Goal: Task Accomplishment & Management: Complete application form

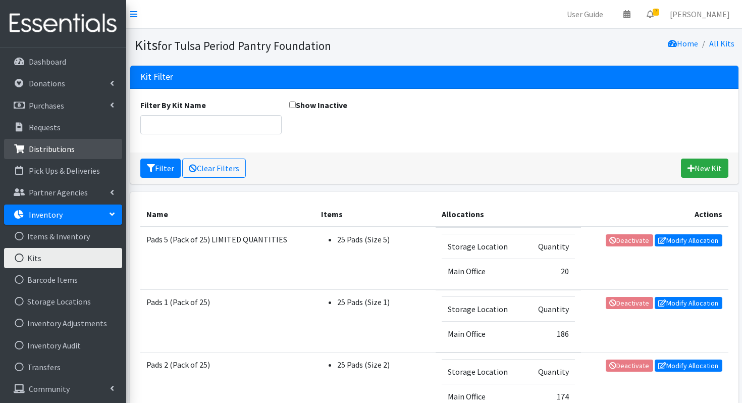
click at [41, 153] on p "Distributions" at bounding box center [52, 149] width 46 height 10
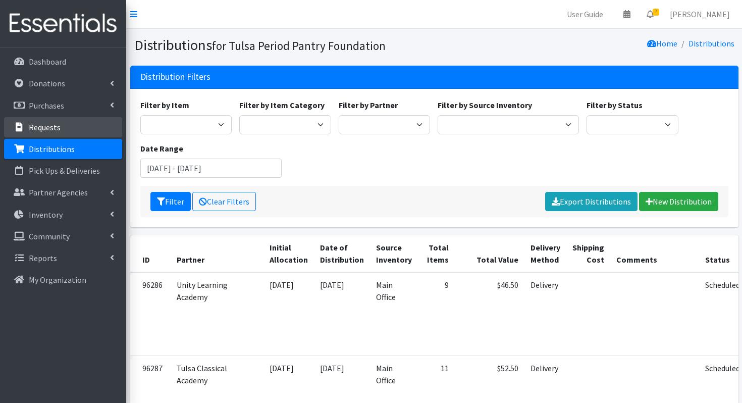
click at [45, 131] on p "Requests" at bounding box center [45, 127] width 32 height 10
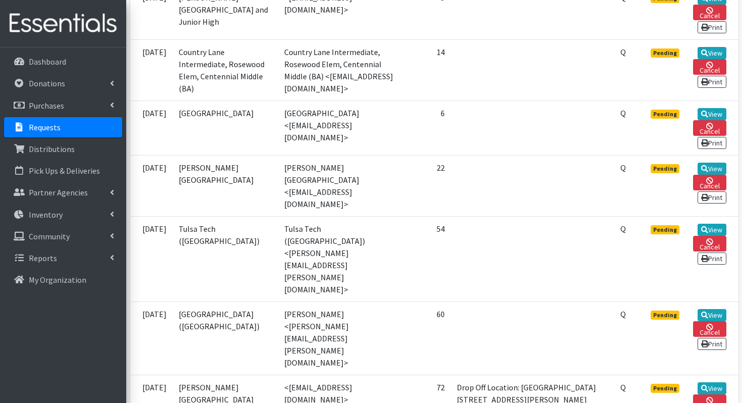
scroll to position [297, 0]
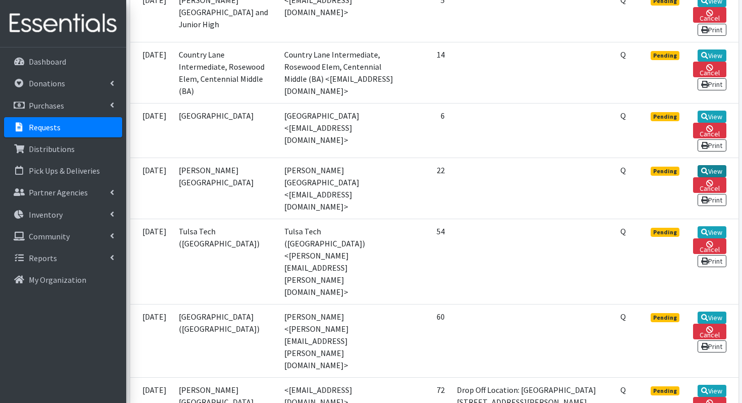
click at [710, 177] on link "View" at bounding box center [712, 171] width 29 height 12
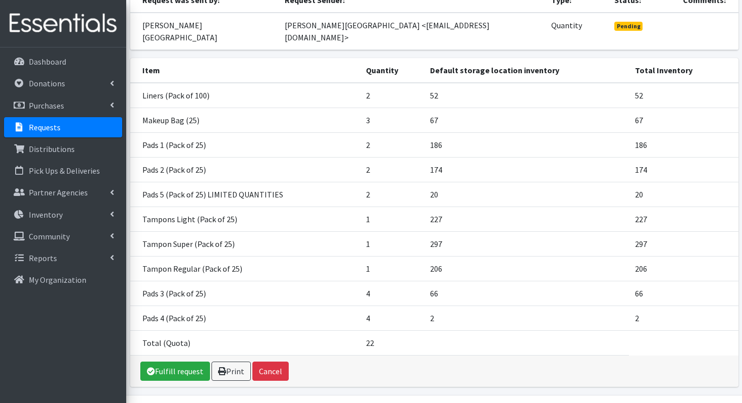
scroll to position [130, 0]
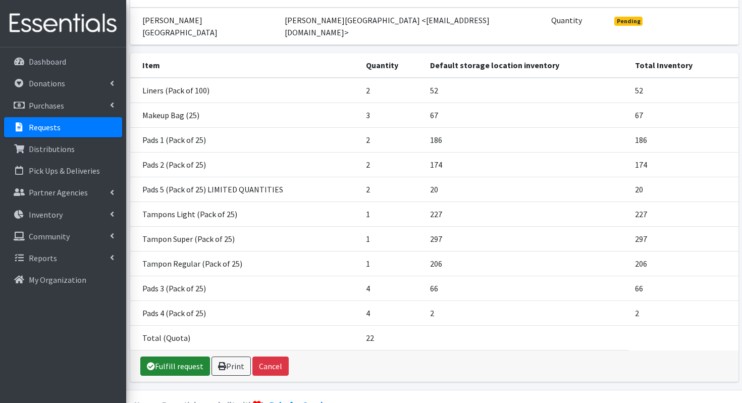
click at [175, 357] on link "Fulfill request" at bounding box center [175, 366] width 70 height 19
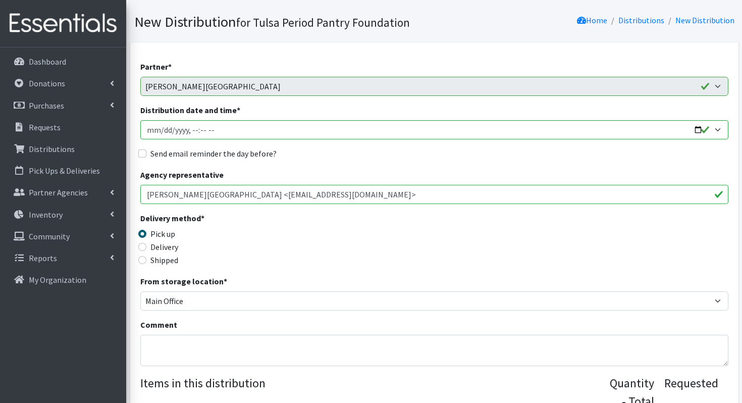
scroll to position [69, 0]
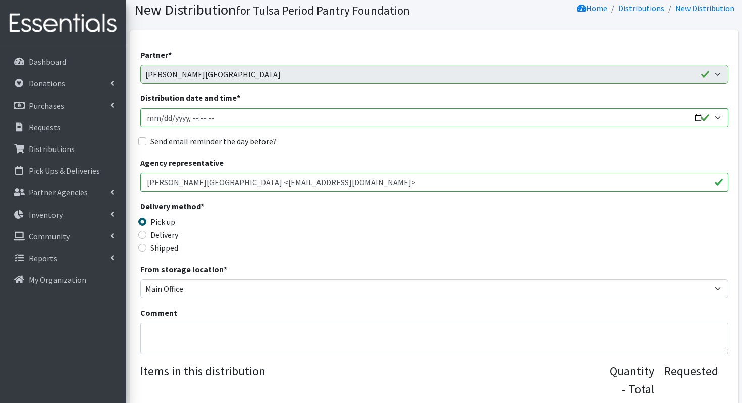
click at [156, 233] on label "Delivery" at bounding box center [164, 235] width 28 height 12
click at [146, 233] on input "Delivery" at bounding box center [142, 235] width 8 height 8
radio input "true"
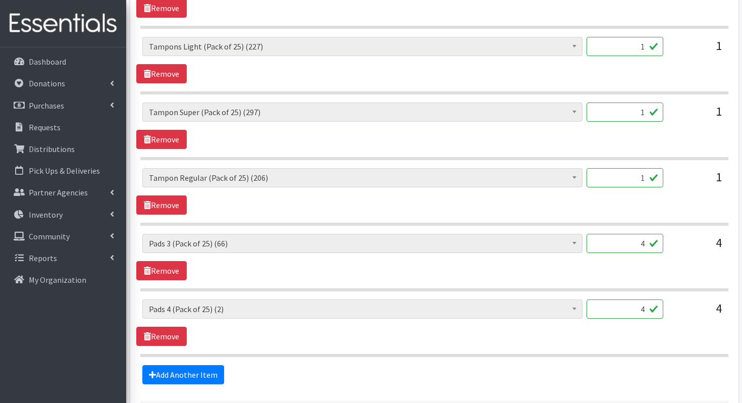
scroll to position [865, 0]
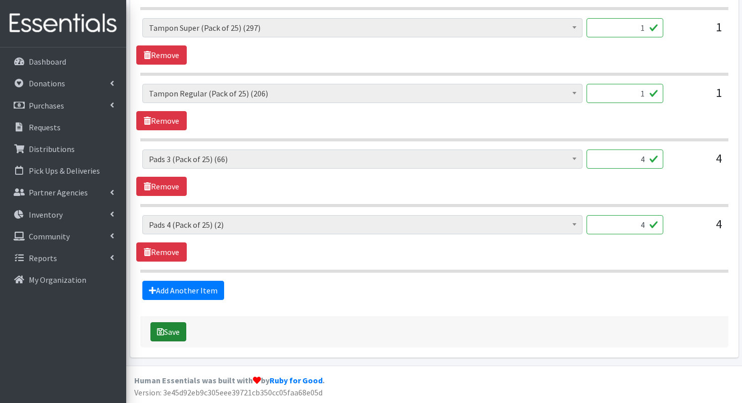
click at [170, 331] on button "Save" at bounding box center [168, 331] width 36 height 19
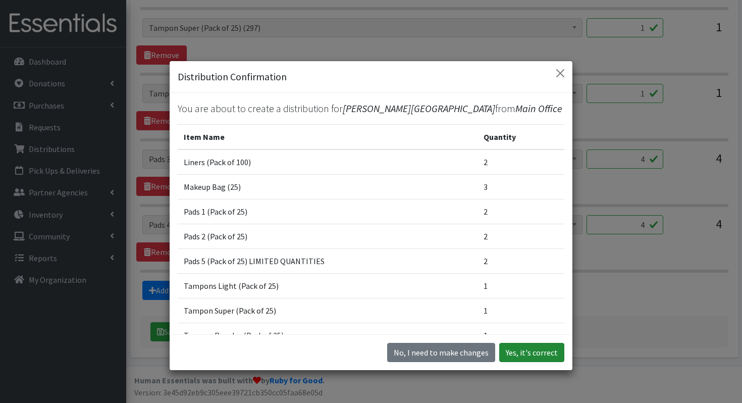
click at [544, 345] on button "Yes, it's correct" at bounding box center [531, 352] width 65 height 19
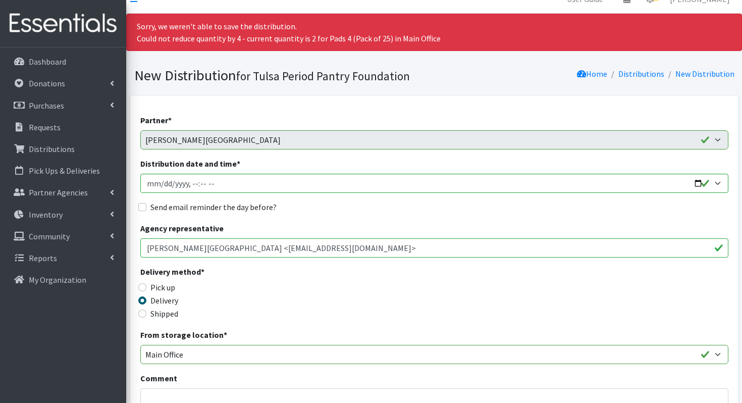
scroll to position [0, 0]
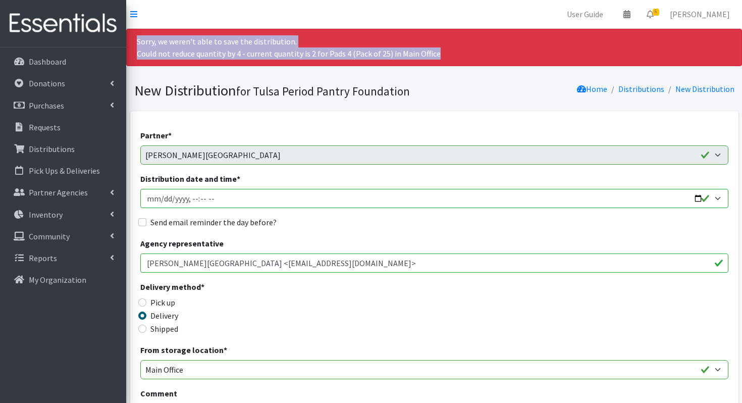
drag, startPoint x: 440, startPoint y: 54, endPoint x: 133, endPoint y: 42, distance: 306.8
click at [133, 42] on div "Sorry, we weren't able to save the distribution. Could not reduce quantity by 4…" at bounding box center [434, 47] width 616 height 37
copy div "Sorry, we weren't able to save the distribution. Could not reduce quantity by 4…"
click at [80, 126] on link "Requests" at bounding box center [63, 127] width 118 height 20
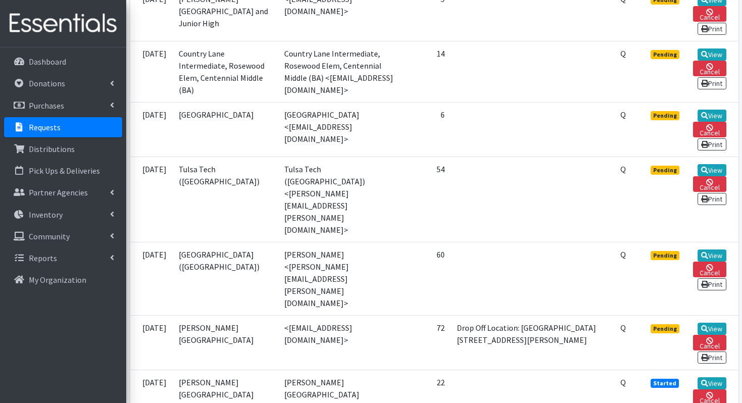
scroll to position [298, 0]
click at [706, 173] on icon at bounding box center [704, 169] width 7 height 7
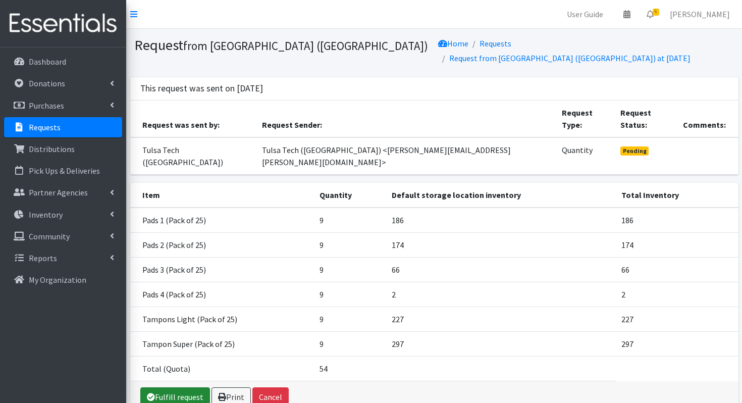
click at [173, 387] on link "Fulfill request" at bounding box center [175, 396] width 70 height 19
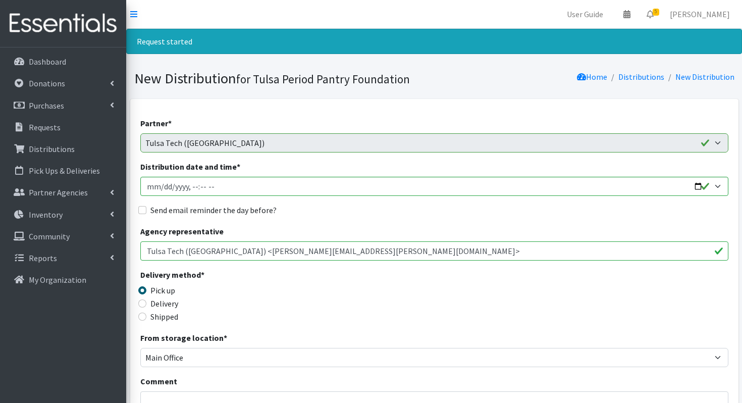
click at [162, 306] on label "Delivery" at bounding box center [164, 303] width 28 height 12
click at [146, 306] on input "Delivery" at bounding box center [142, 303] width 8 height 8
radio input "true"
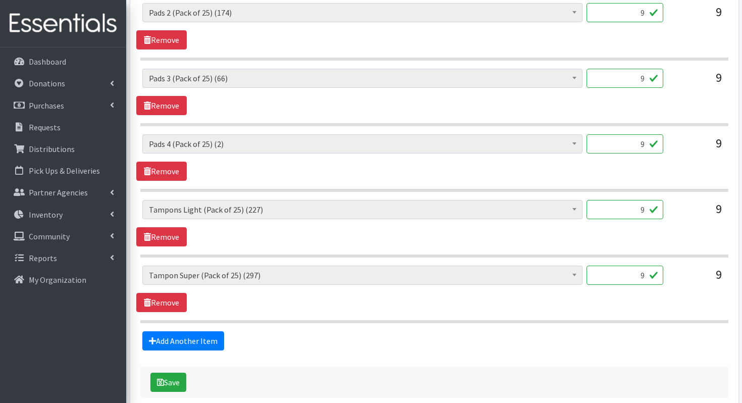
scroll to position [602, 0]
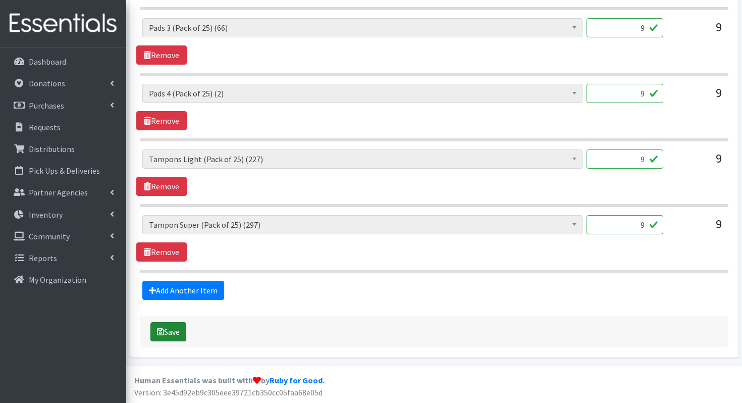
click at [170, 328] on button "Save" at bounding box center [168, 331] width 36 height 19
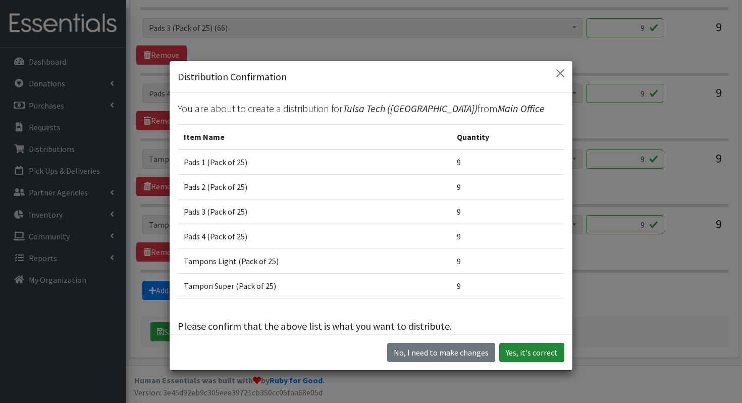
click at [534, 352] on button "Yes, it's correct" at bounding box center [531, 352] width 65 height 19
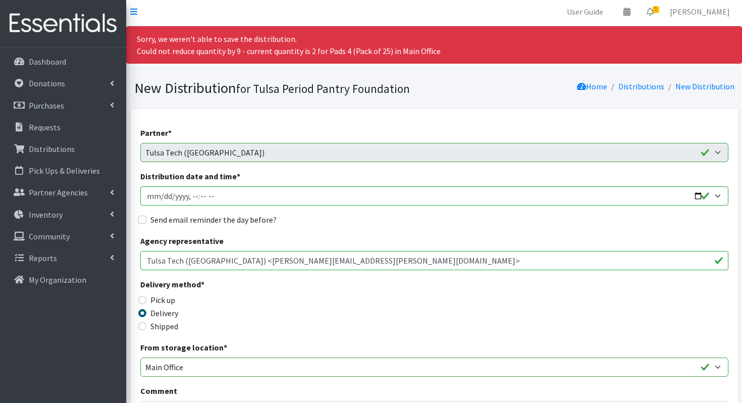
scroll to position [0, 0]
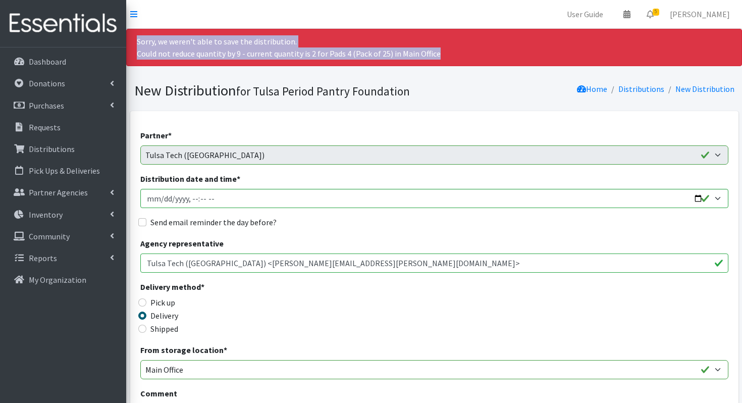
drag, startPoint x: 441, startPoint y: 56, endPoint x: 133, endPoint y: 38, distance: 309.1
click at [133, 38] on div "Sorry, we weren't able to save the distribution. Could not reduce quantity by 9…" at bounding box center [434, 47] width 616 height 37
copy div "Sorry, we weren't able to save the distribution. Could not reduce quantity by 9…"
click at [69, 131] on link "Requests" at bounding box center [63, 127] width 118 height 20
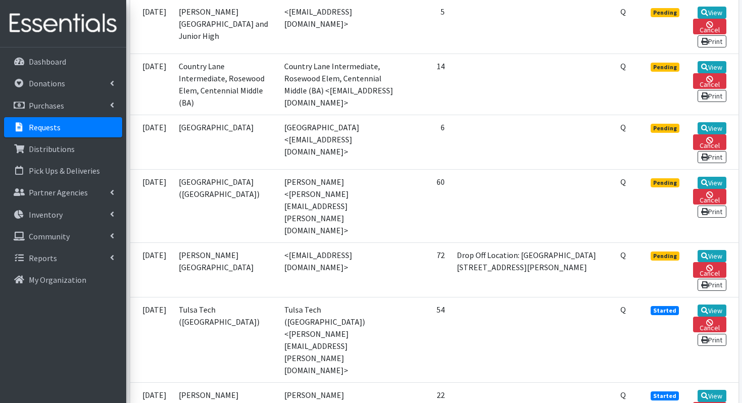
scroll to position [286, 0]
click at [707, 188] on link "View" at bounding box center [712, 182] width 29 height 12
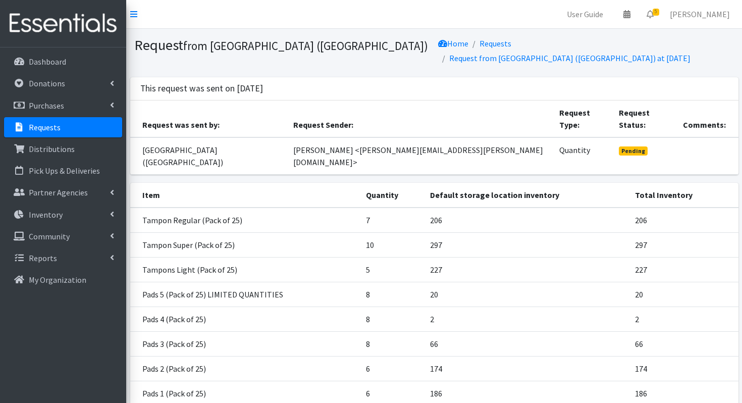
scroll to position [105, 0]
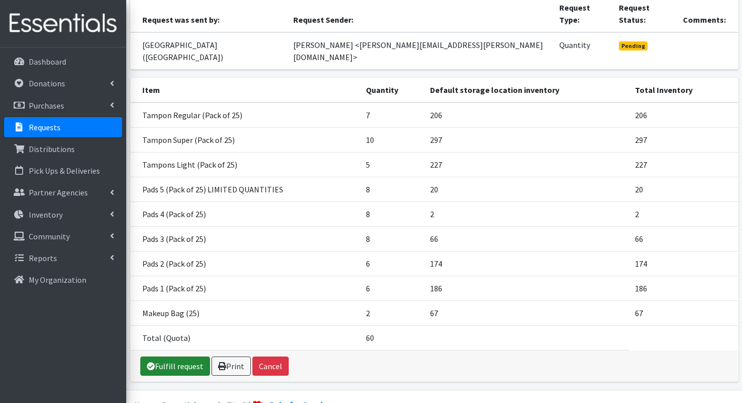
click at [170, 357] on link "Fulfill request" at bounding box center [175, 366] width 70 height 19
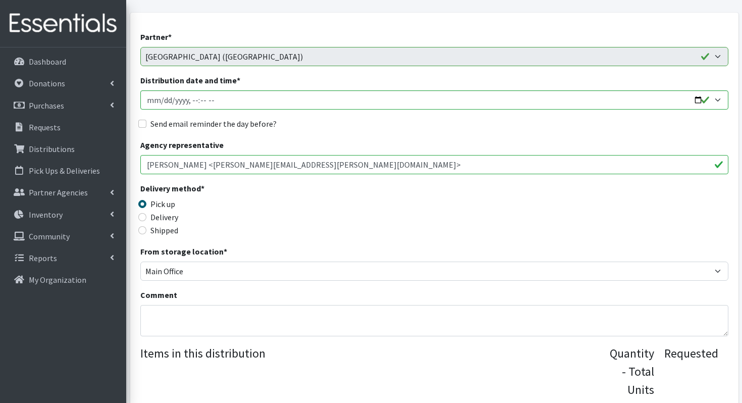
click at [164, 218] on label "Delivery" at bounding box center [164, 217] width 28 height 12
click at [146, 218] on input "Delivery" at bounding box center [142, 217] width 8 height 8
radio input "true"
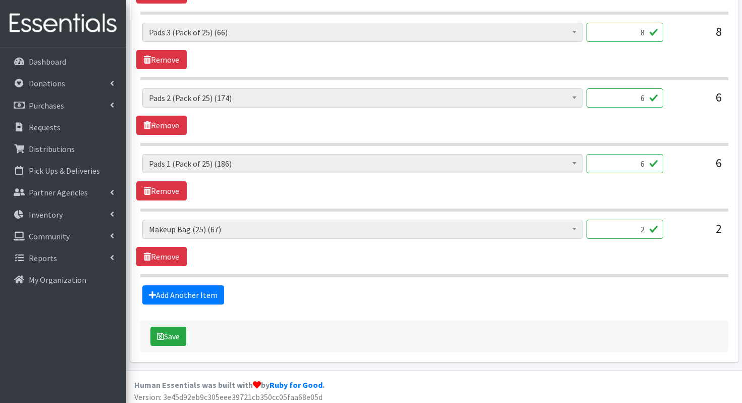
scroll to position [799, 0]
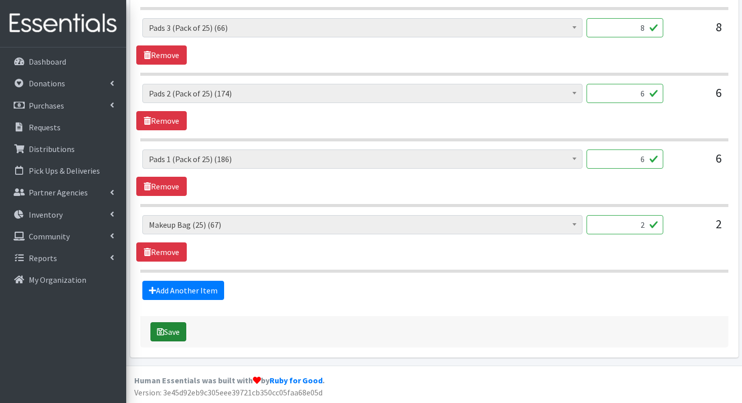
click at [172, 328] on button "Save" at bounding box center [168, 331] width 36 height 19
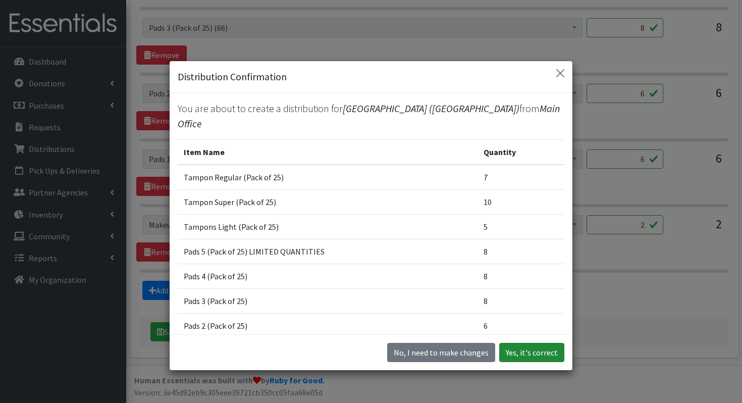
click at [529, 343] on button "Yes, it's correct" at bounding box center [531, 352] width 65 height 19
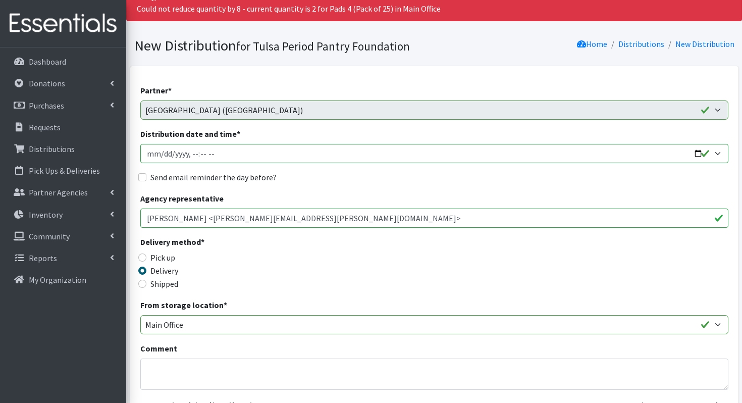
scroll to position [0, 0]
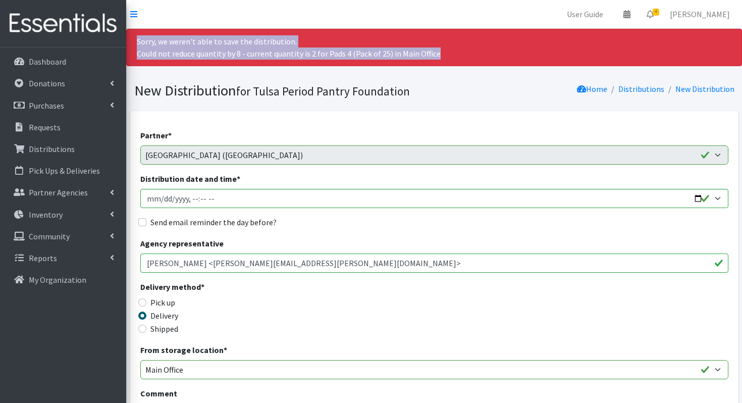
drag, startPoint x: 448, startPoint y: 56, endPoint x: 155, endPoint y: 32, distance: 293.9
click at [155, 32] on div "Sorry, we weren't able to save the distribution. Could not reduce quantity by 8…" at bounding box center [434, 47] width 616 height 37
copy div "Sorry, we weren't able to save the distribution. Could not reduce quantity by 8…"
click at [79, 120] on link "Requests" at bounding box center [63, 127] width 118 height 20
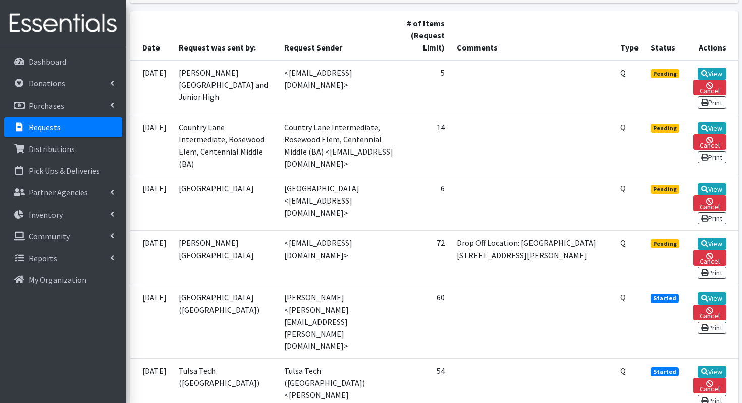
scroll to position [226, 0]
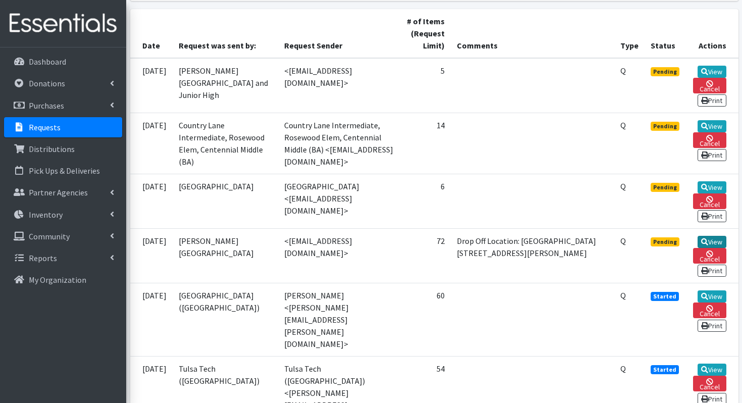
click at [715, 248] on link "View" at bounding box center [712, 242] width 29 height 12
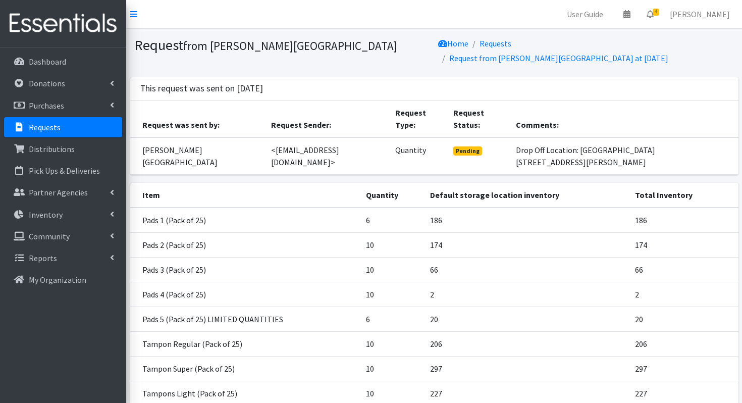
scroll to position [93, 0]
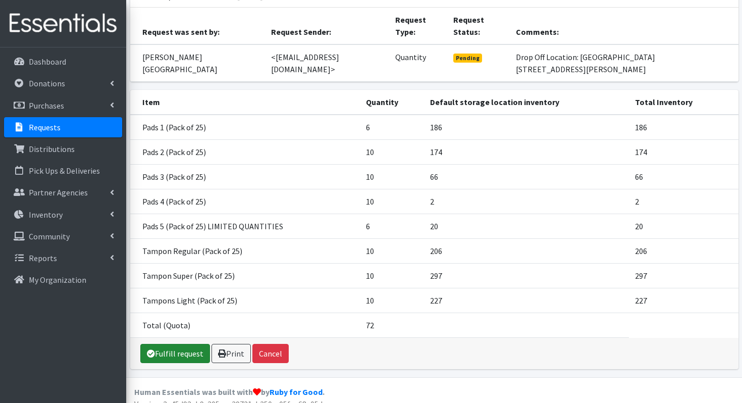
click at [186, 344] on link "Fulfill request" at bounding box center [175, 353] width 70 height 19
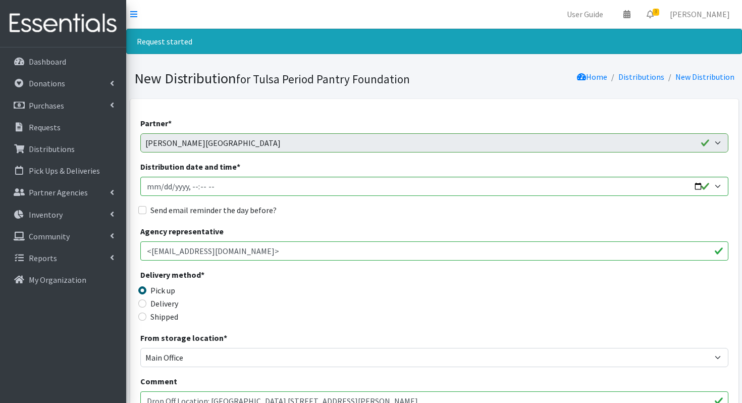
click at [168, 307] on label "Delivery" at bounding box center [164, 303] width 28 height 12
click at [146, 307] on input "Delivery" at bounding box center [142, 303] width 8 height 8
radio input "true"
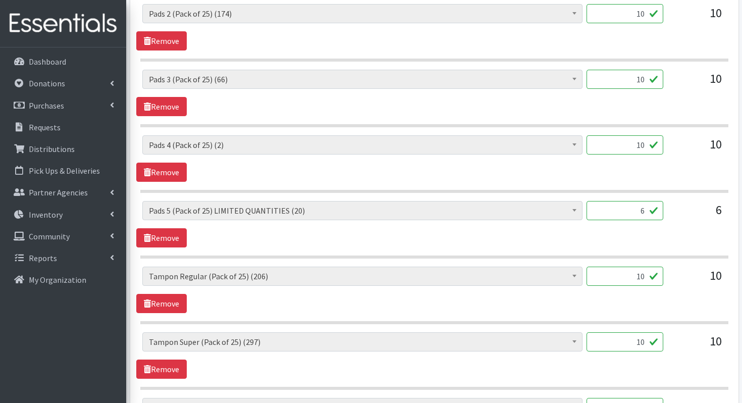
scroll to position [734, 0]
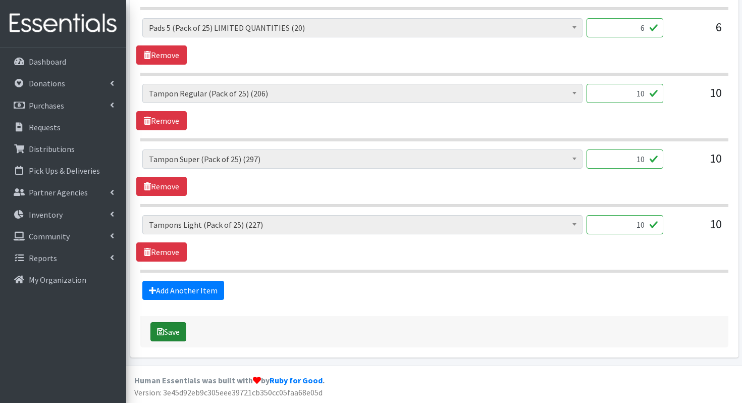
click at [166, 327] on button "Save" at bounding box center [168, 331] width 36 height 19
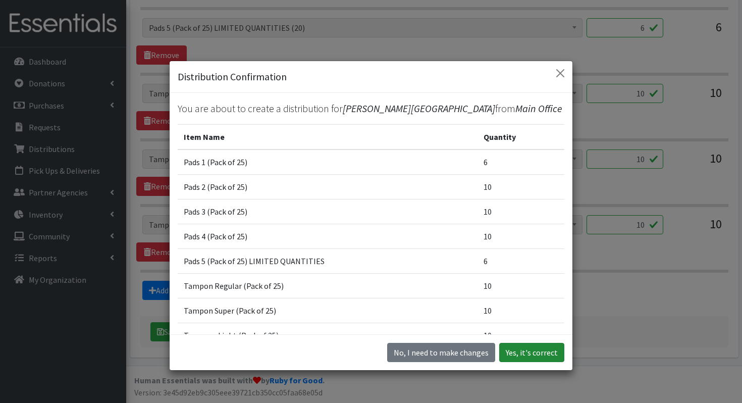
click at [540, 352] on button "Yes, it's correct" at bounding box center [531, 352] width 65 height 19
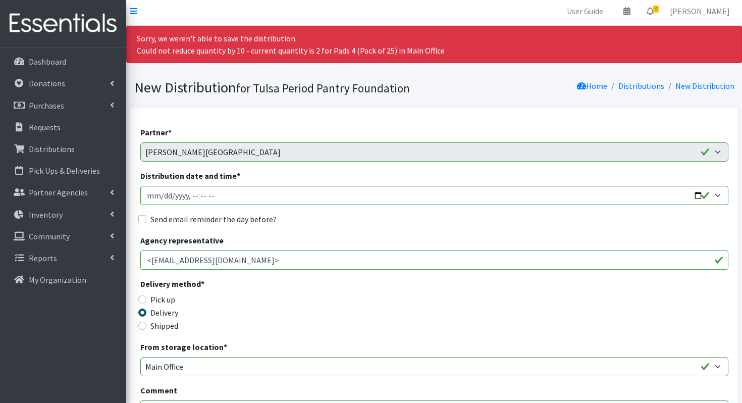
scroll to position [0, 0]
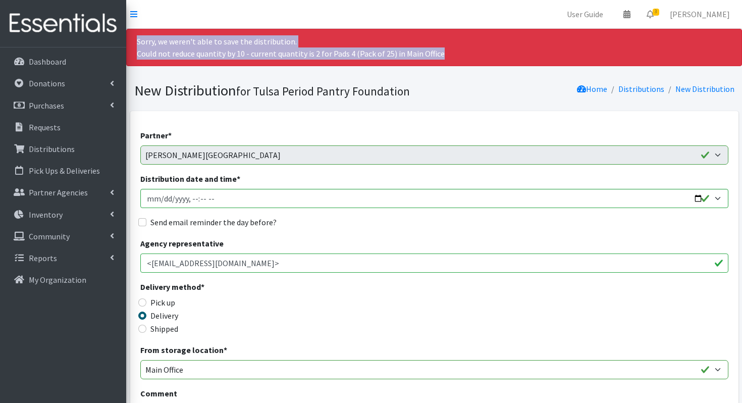
drag, startPoint x: 444, startPoint y: 59, endPoint x: 134, endPoint y: 39, distance: 310.7
click at [134, 39] on div "Sorry, we weren't able to save the distribution. Could not reduce quantity by 1…" at bounding box center [434, 47] width 616 height 37
copy div "Sorry, we weren't able to save the distribution. Could not reduce quantity by 1…"
click at [66, 128] on link "Requests" at bounding box center [63, 127] width 118 height 20
